Goal: Task Accomplishment & Management: Complete application form

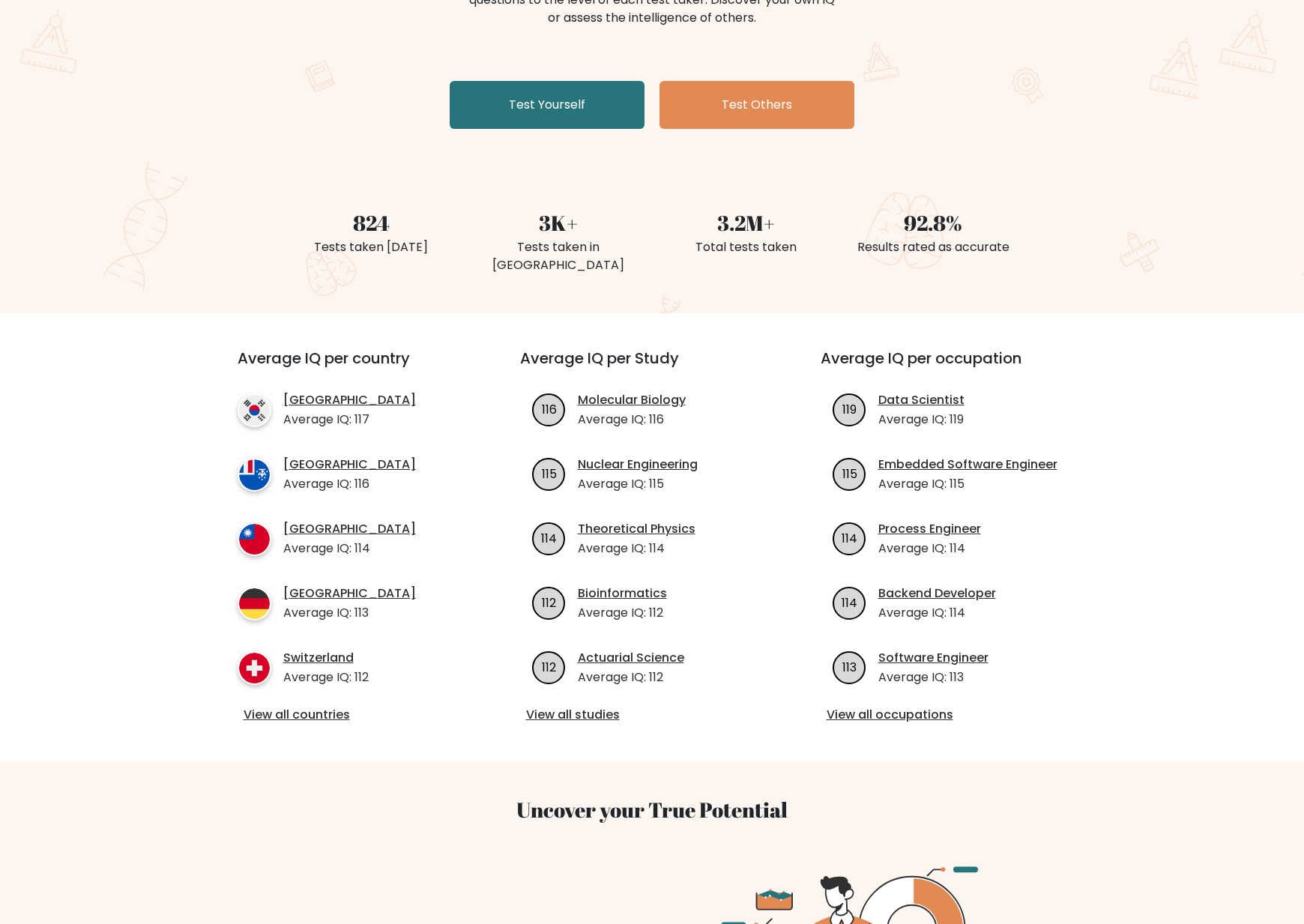
scroll to position [230, 0]
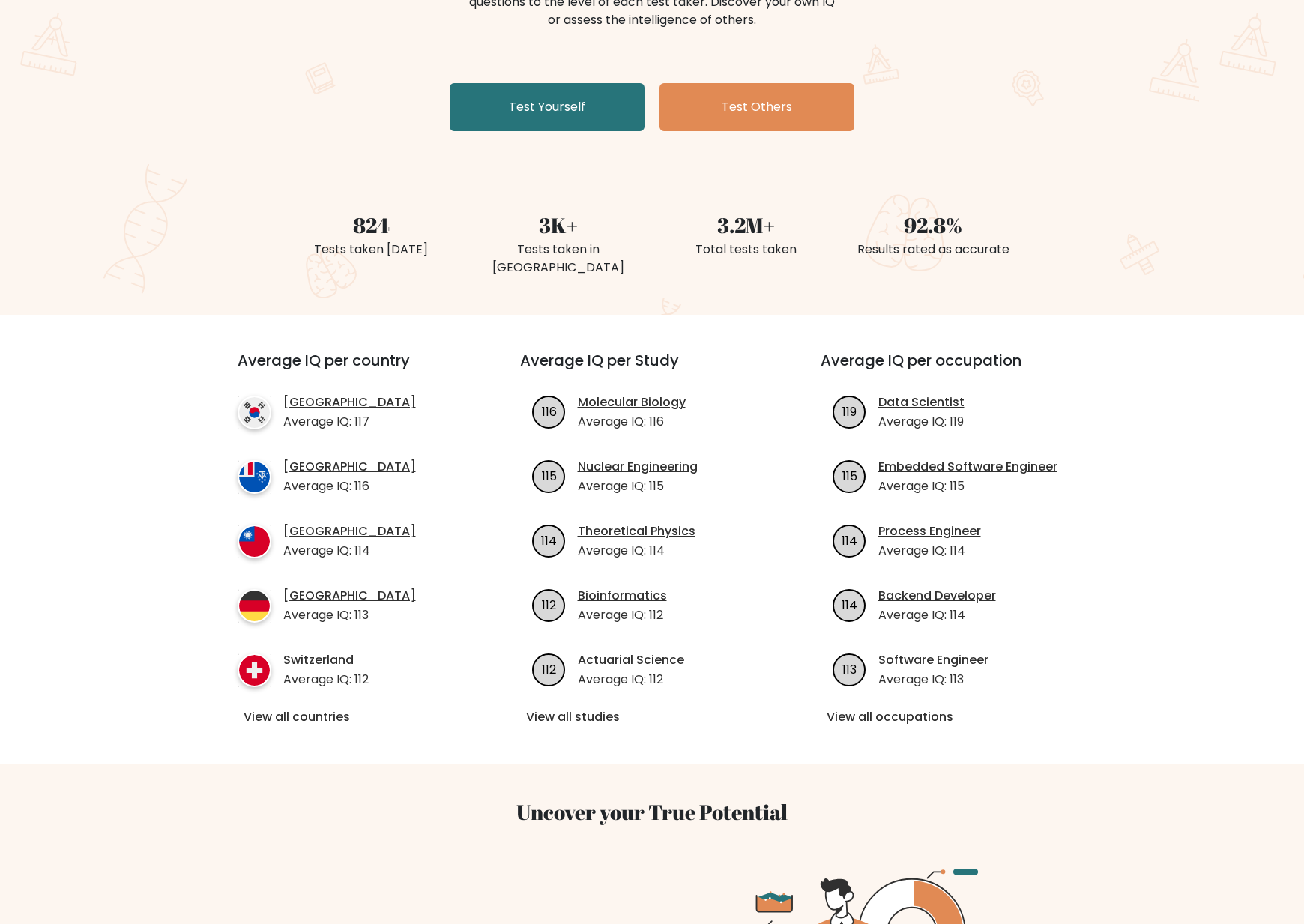
click at [318, 685] on div "Average IQ per country South Korea Average IQ: 117 French Southern Territories …" at bounding box center [351, 540] width 300 height 376
click at [318, 708] on link "View all countries" at bounding box center [352, 717] width 216 height 18
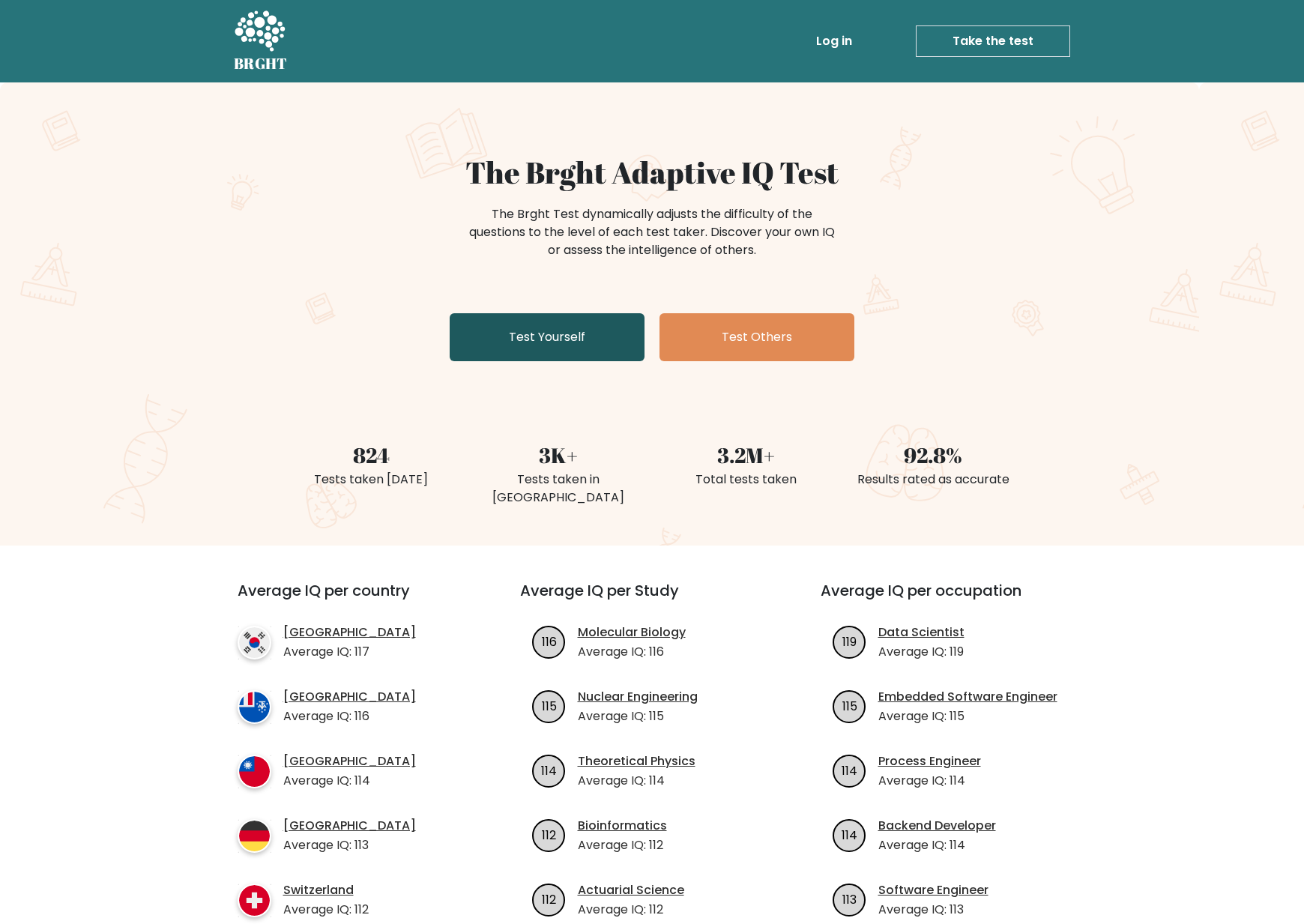
click at [532, 334] on link "Test Yourself" at bounding box center [547, 337] width 195 height 48
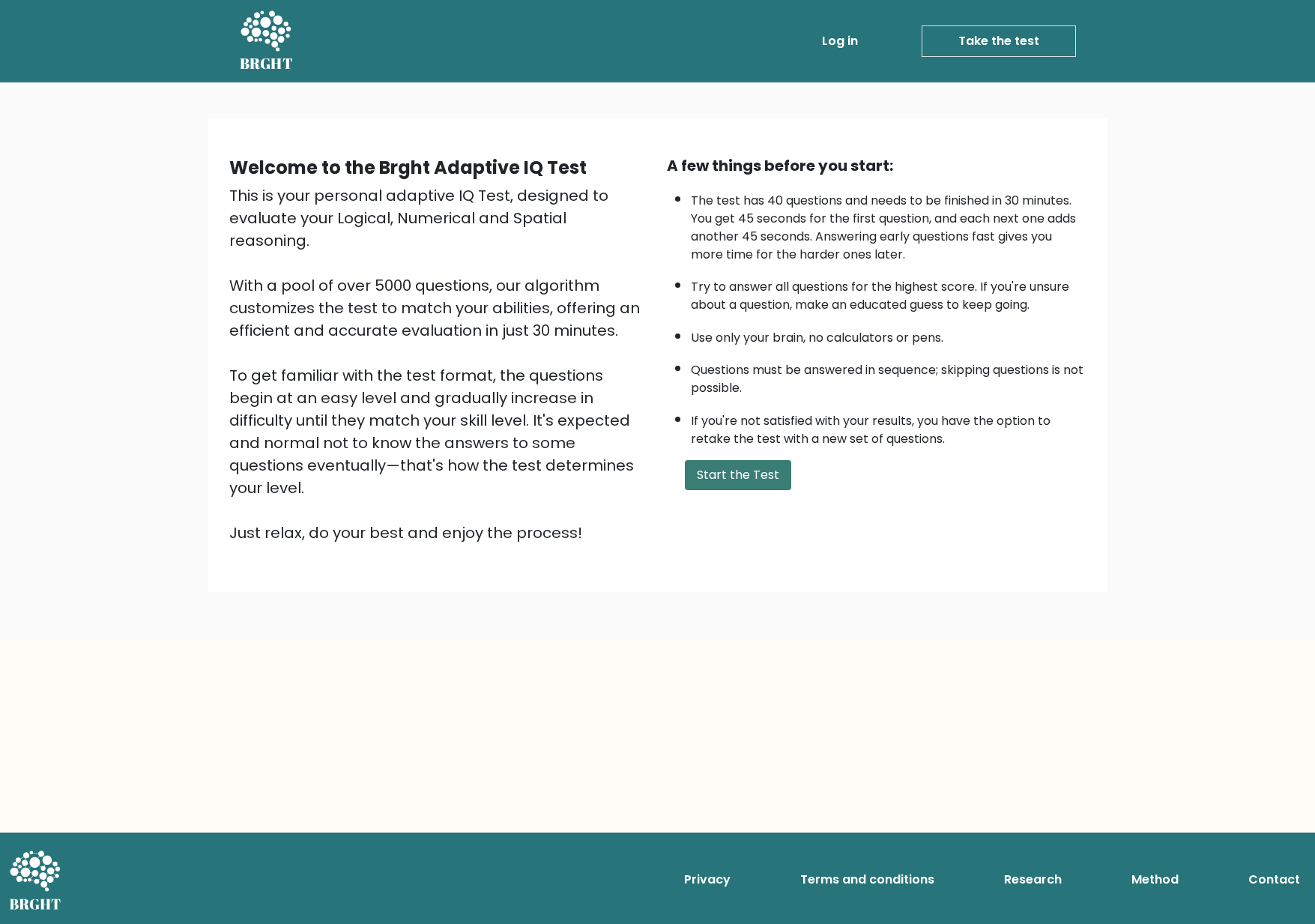
click at [708, 476] on button "Start the Test" at bounding box center [738, 475] width 107 height 30
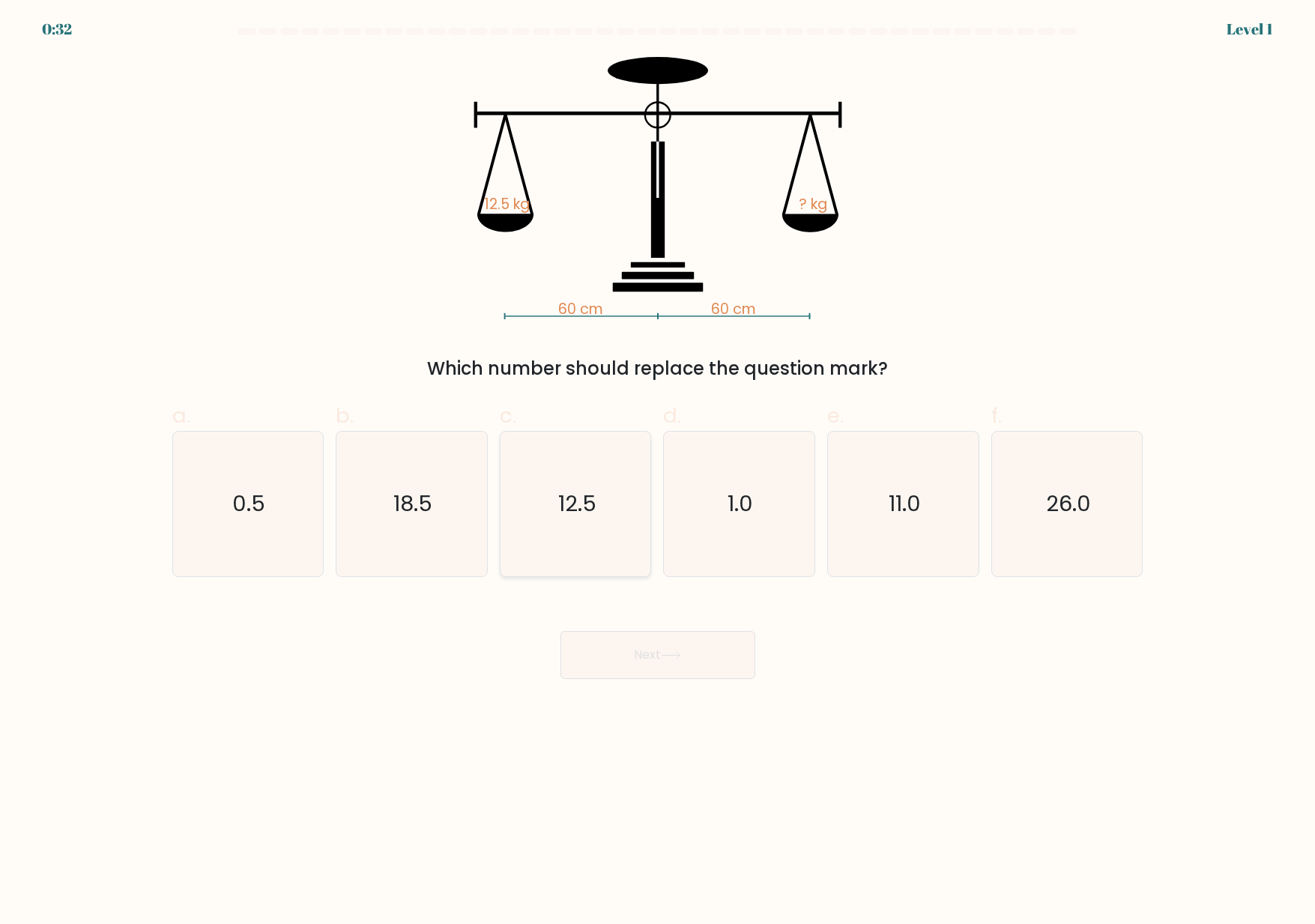
click at [552, 488] on icon "12.5" at bounding box center [576, 504] width 145 height 145
click at [658, 472] on input "c. 12.5" at bounding box center [658, 467] width 1 height 9
radio input "true"
click at [653, 651] on button "Next" at bounding box center [658, 654] width 195 height 48
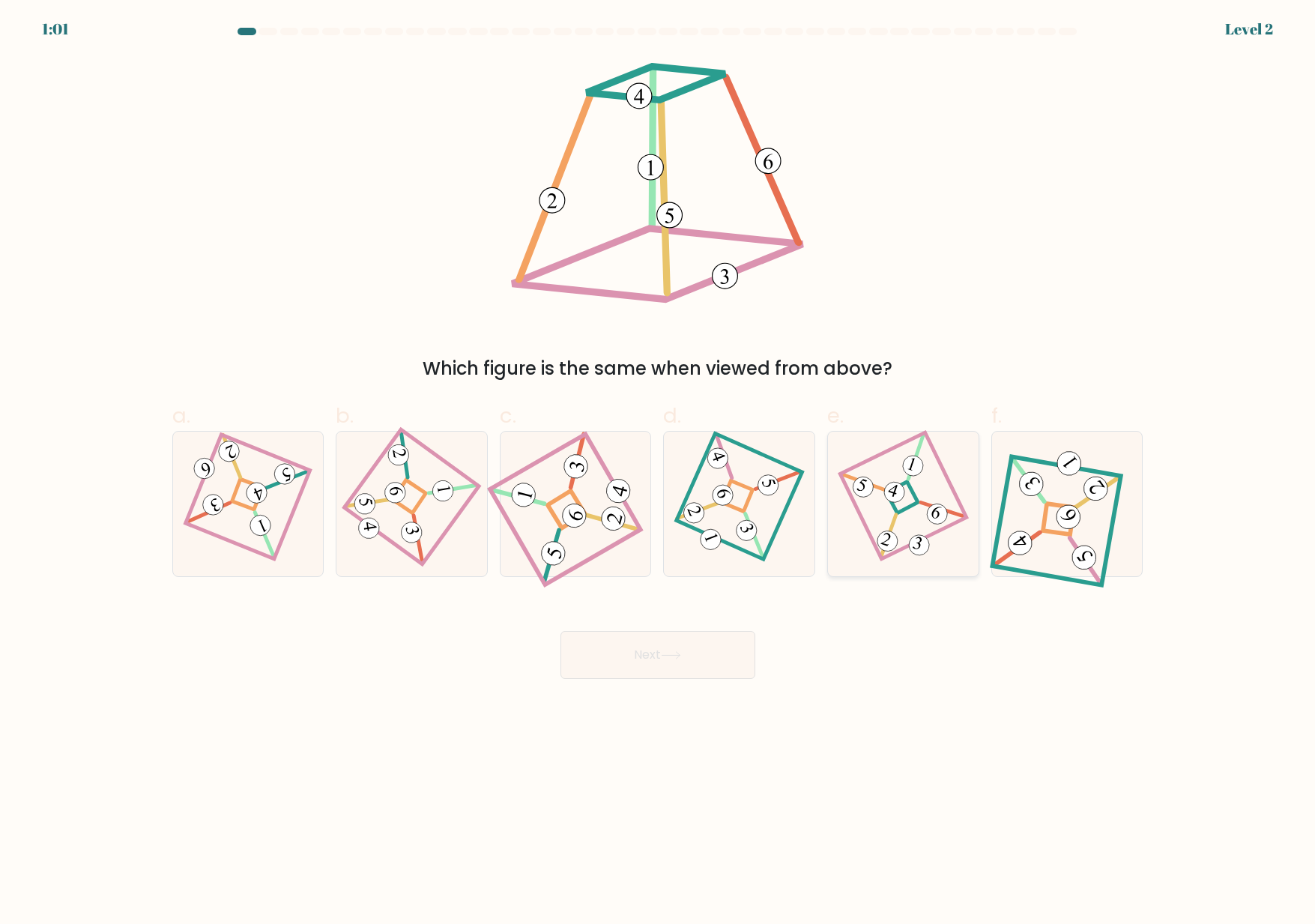
click at [856, 522] on icon at bounding box center [904, 504] width 99 height 115
click at [659, 472] on input "e." at bounding box center [658, 467] width 1 height 9
radio input "true"
click at [654, 659] on button "Next" at bounding box center [658, 654] width 195 height 48
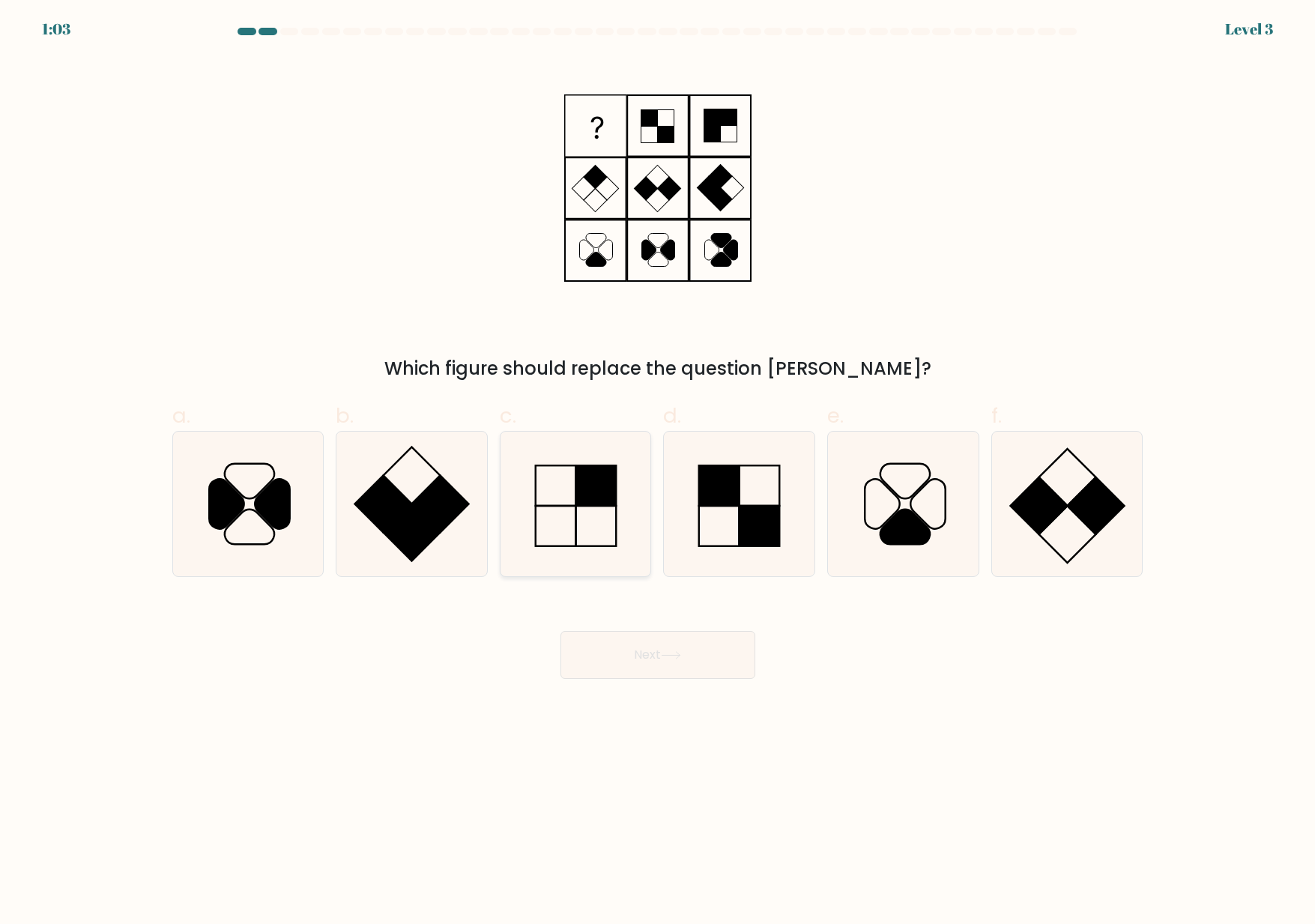
click at [597, 510] on icon at bounding box center [576, 504] width 145 height 145
click at [658, 472] on input "c." at bounding box center [658, 467] width 1 height 9
radio input "true"
click at [652, 655] on button "Next" at bounding box center [658, 654] width 195 height 48
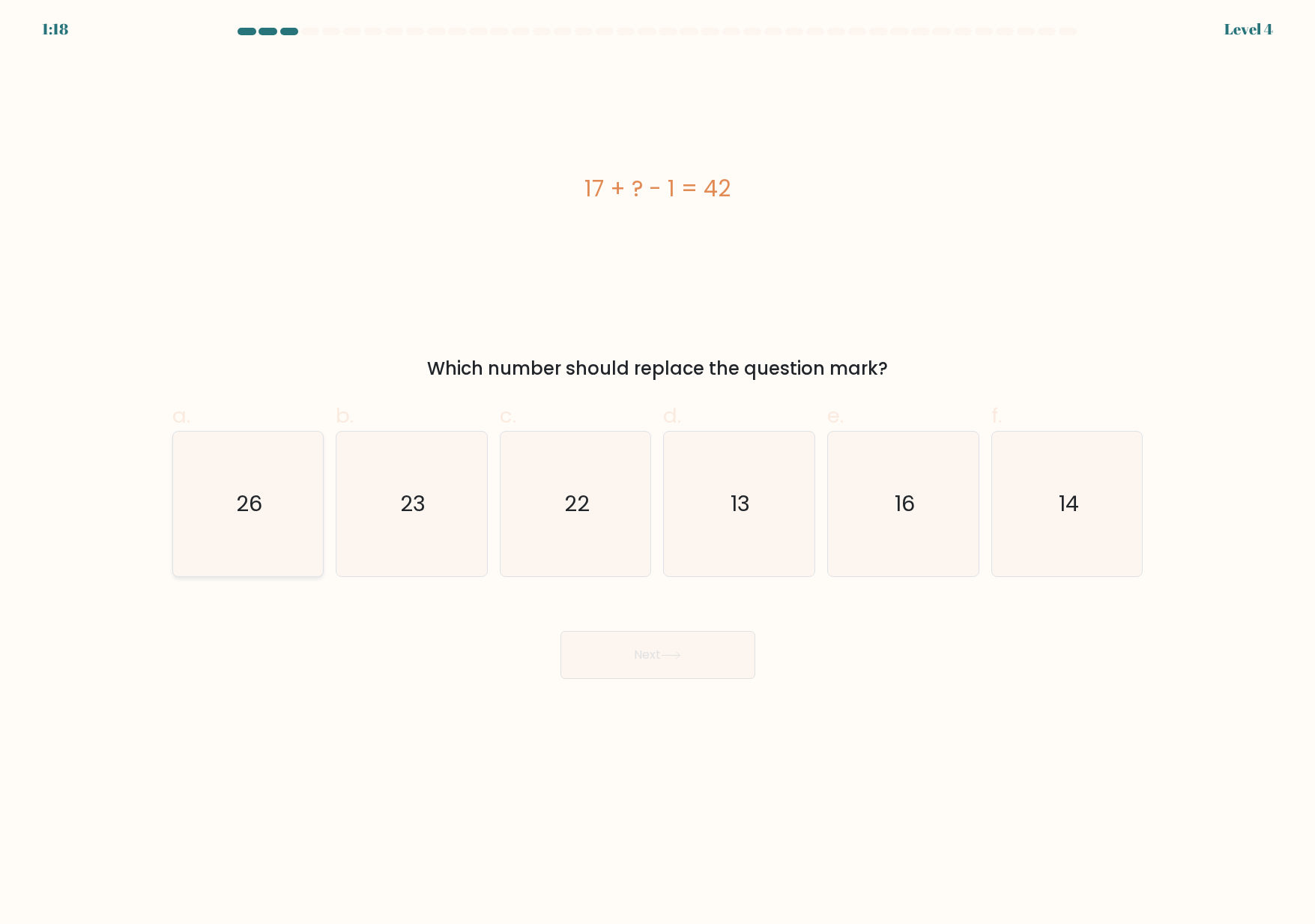
click at [280, 494] on icon "26" at bounding box center [248, 504] width 145 height 145
click at [658, 472] on input "a. 26" at bounding box center [658, 467] width 1 height 9
radio input "true"
click at [611, 665] on button "Next" at bounding box center [658, 654] width 195 height 48
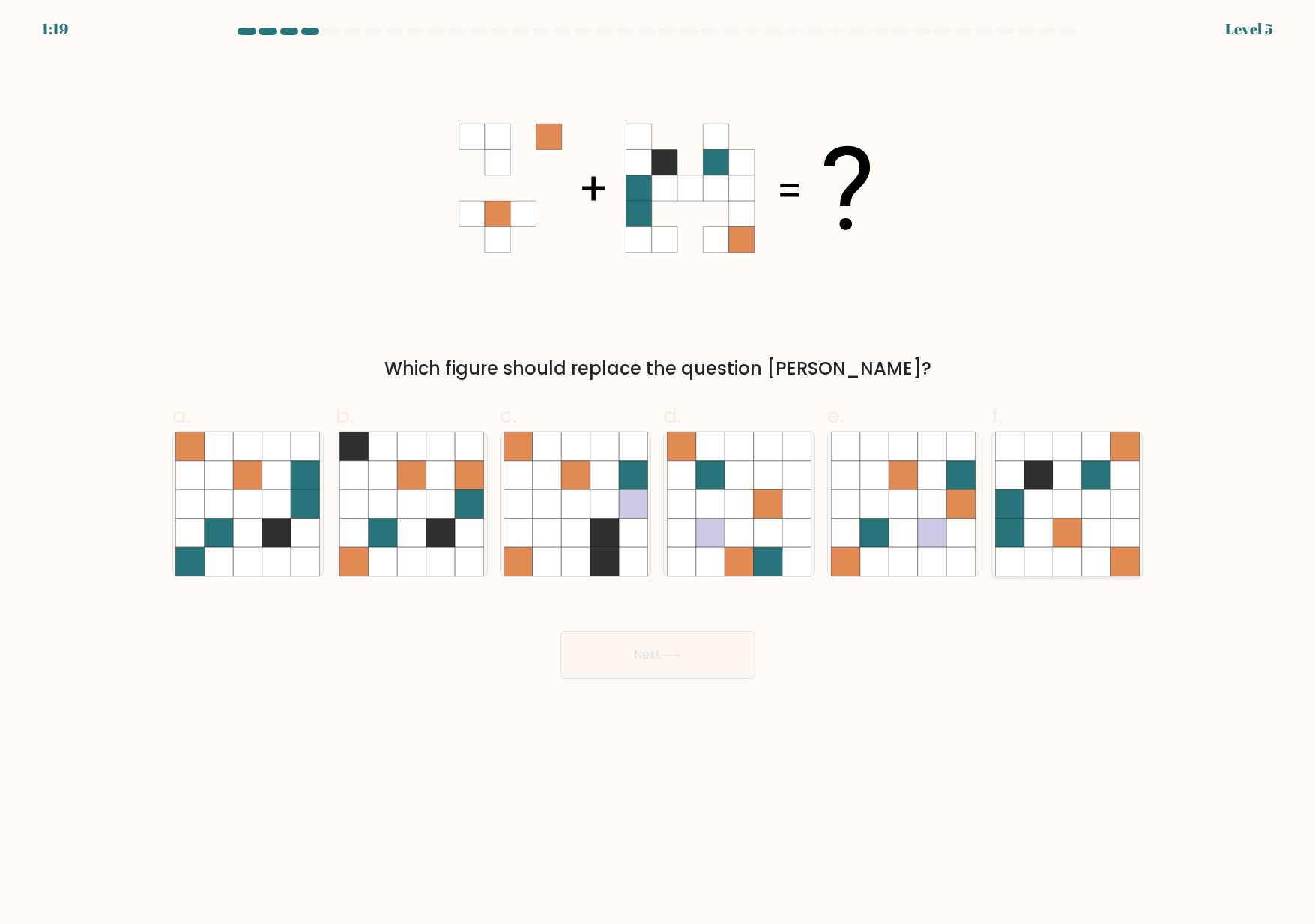
click at [1082, 509] on icon at bounding box center [1096, 504] width 28 height 28
click at [659, 472] on input "f." at bounding box center [658, 467] width 1 height 9
radio input "true"
click at [699, 653] on button "Next" at bounding box center [658, 654] width 195 height 48
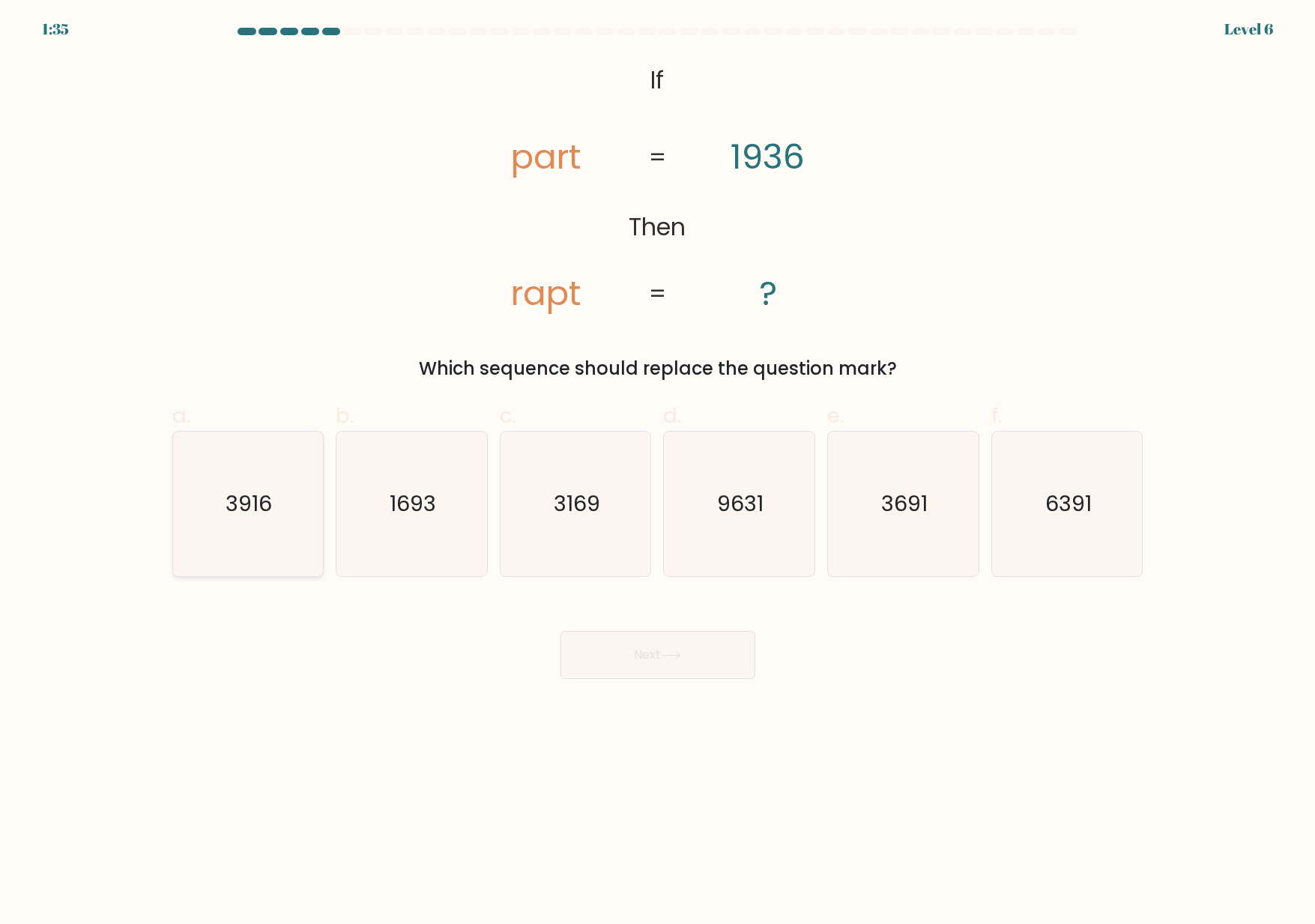
click at [263, 515] on text "3916" at bounding box center [249, 504] width 46 height 30
click at [658, 472] on input "a. 3916" at bounding box center [658, 467] width 1 height 9
radio input "true"
click at [630, 646] on button "Next" at bounding box center [658, 654] width 195 height 48
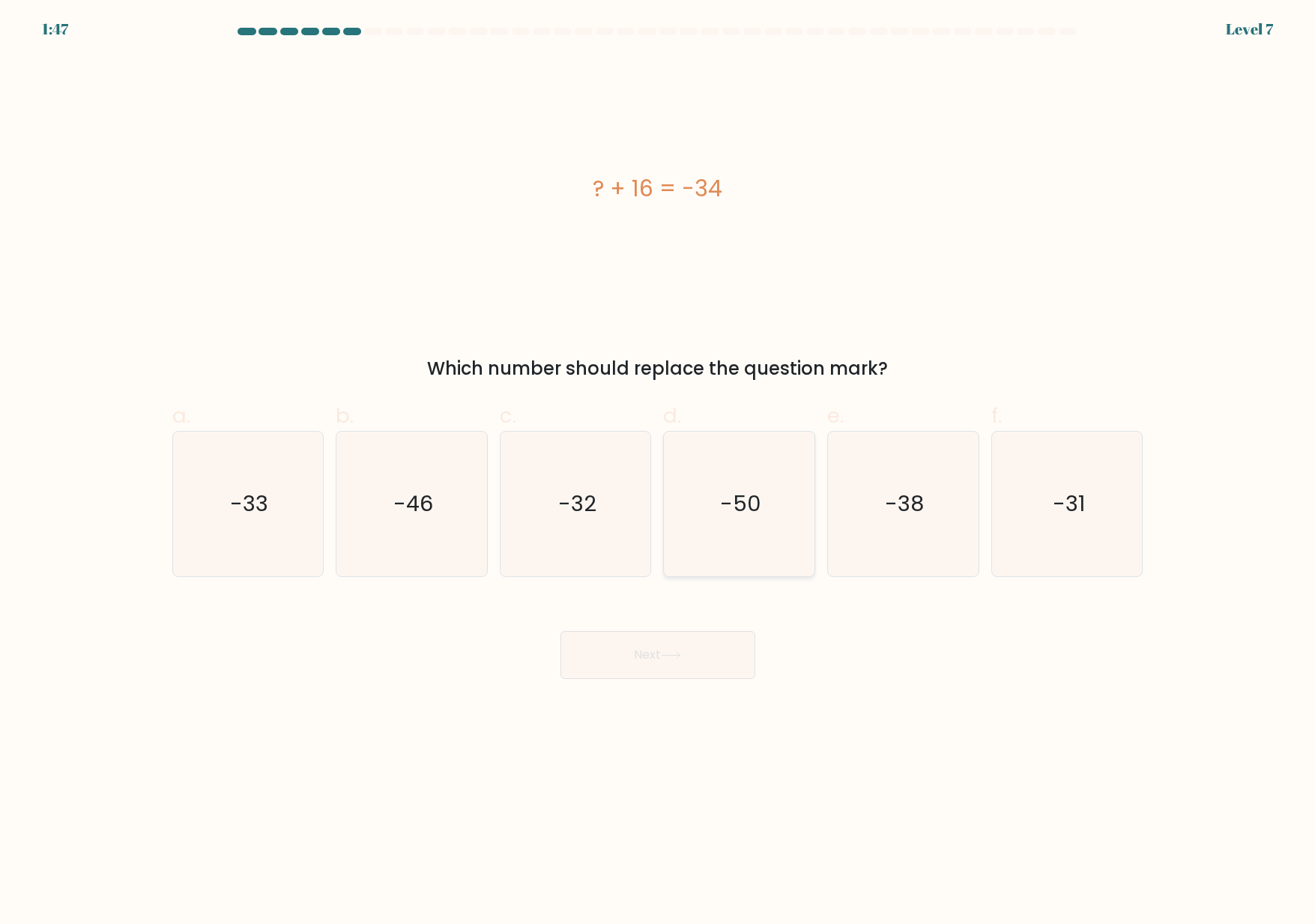
click at [737, 484] on icon "-50" at bounding box center [739, 504] width 145 height 145
click at [659, 472] on input "d. -50" at bounding box center [658, 467] width 1 height 9
radio input "true"
click at [656, 661] on button "Next" at bounding box center [658, 654] width 195 height 48
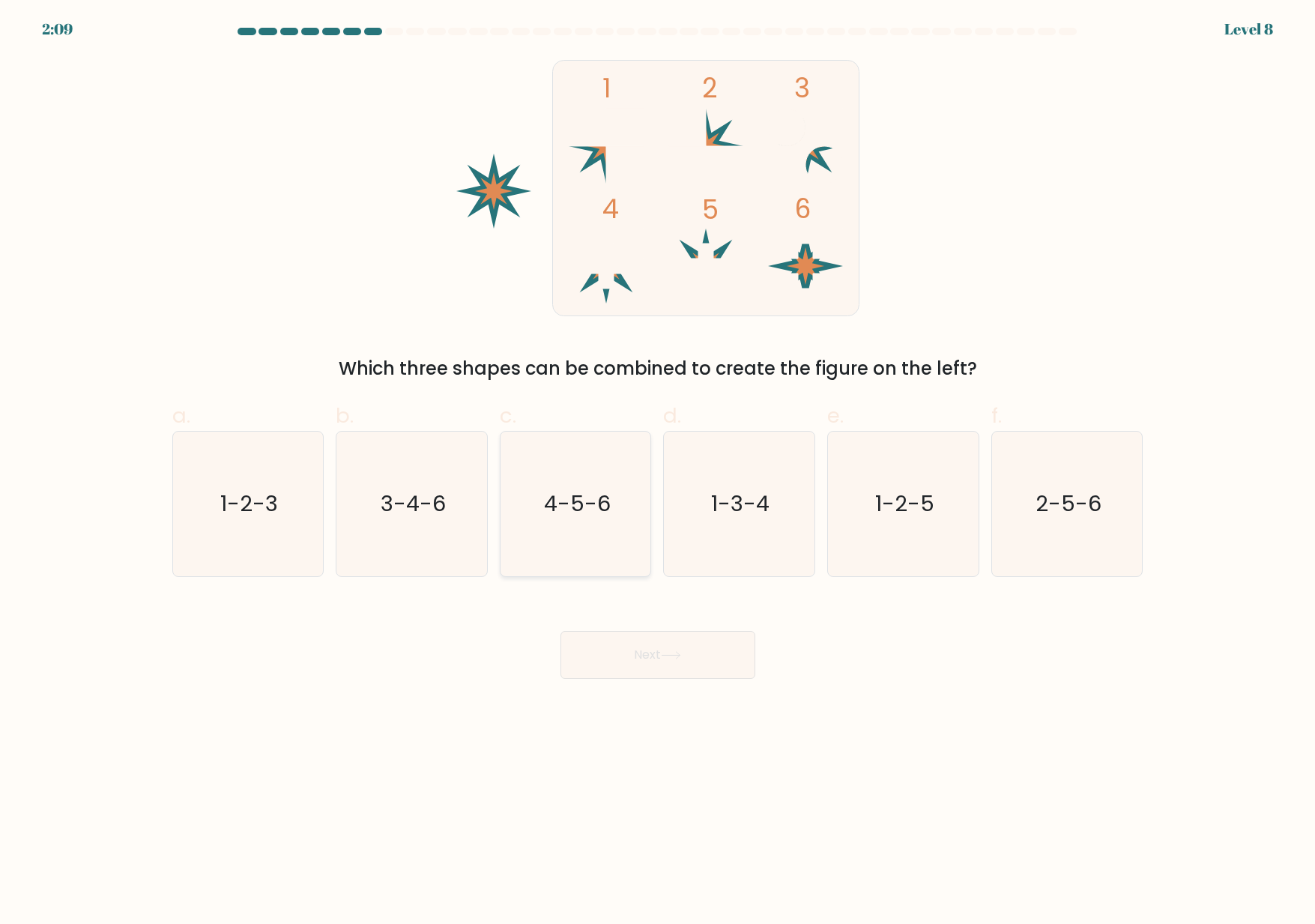
click at [578, 529] on icon "4-5-6" at bounding box center [576, 504] width 145 height 145
click at [658, 472] on input "c. 4-5-6" at bounding box center [658, 467] width 1 height 9
radio input "true"
click at [663, 661] on button "Next" at bounding box center [658, 654] width 195 height 48
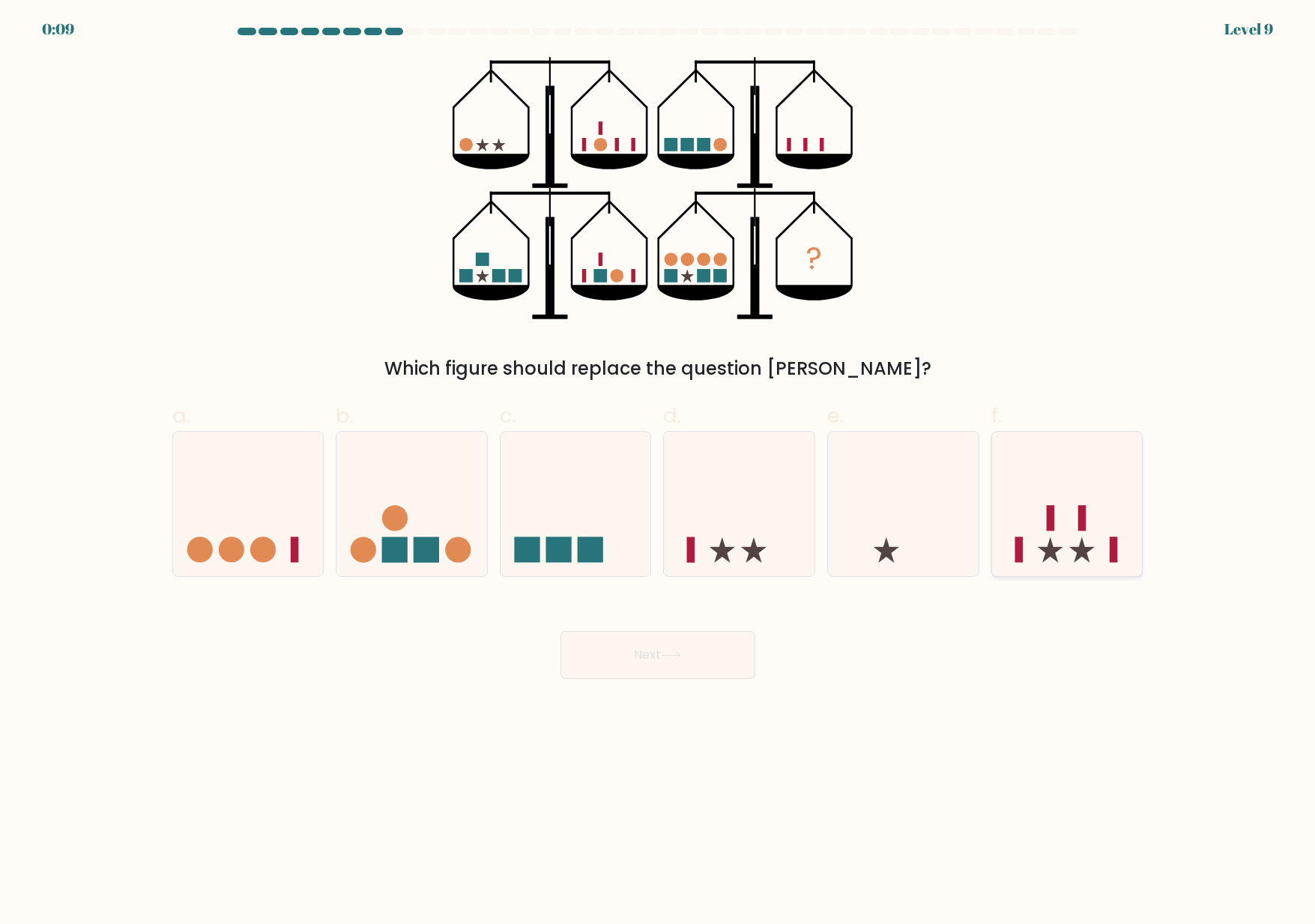
click at [1047, 529] on rect at bounding box center [1051, 518] width 9 height 26
click at [659, 472] on input "f." at bounding box center [658, 467] width 1 height 9
radio input "true"
click at [719, 656] on button "Next" at bounding box center [658, 654] width 195 height 48
